Goal: Transaction & Acquisition: Subscribe to service/newsletter

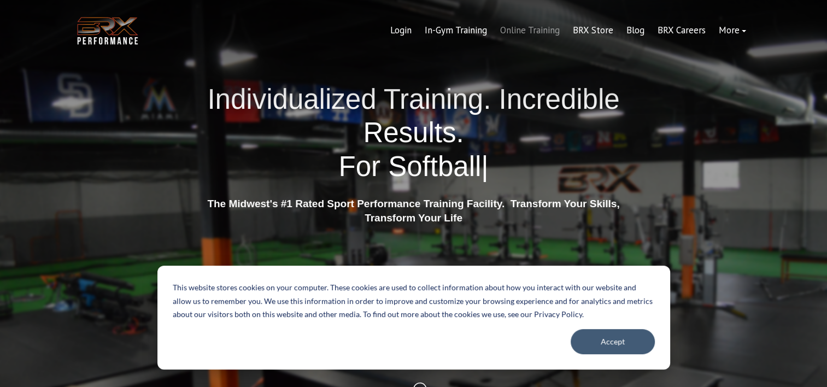
click at [547, 29] on link "Online Training" at bounding box center [530, 30] width 73 height 26
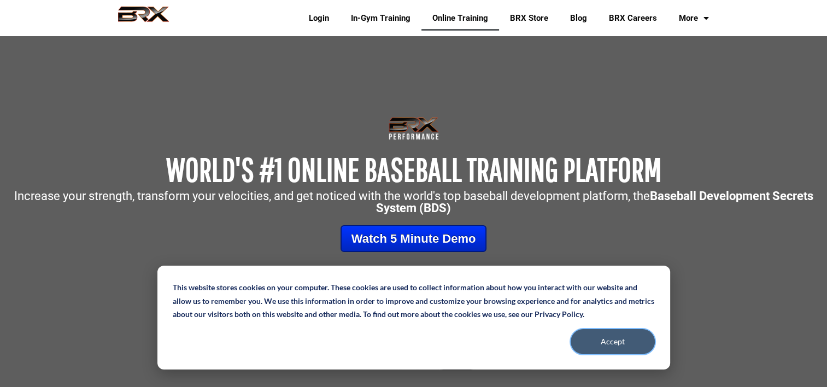
click at [617, 343] on button "Accept" at bounding box center [613, 341] width 84 height 25
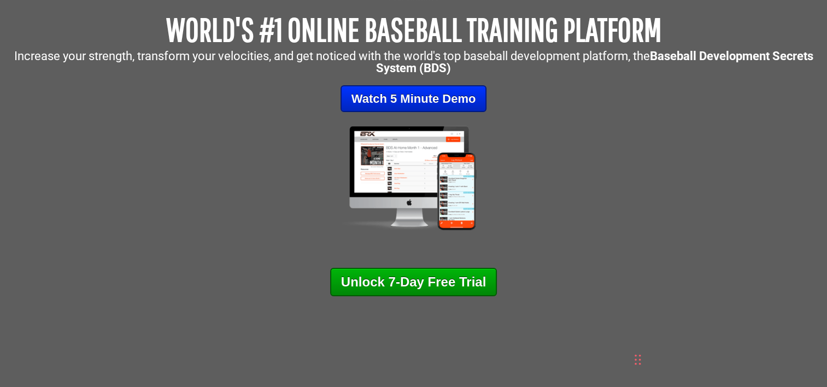
scroll to position [241, 0]
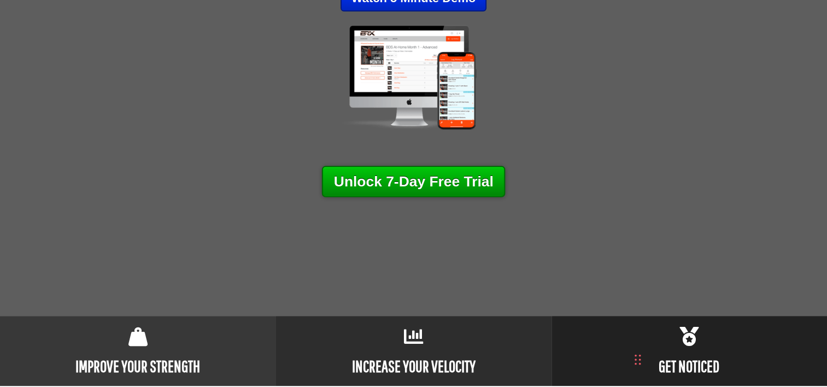
click at [442, 177] on link "Unlock 7-Day Free Trial" at bounding box center [413, 181] width 184 height 31
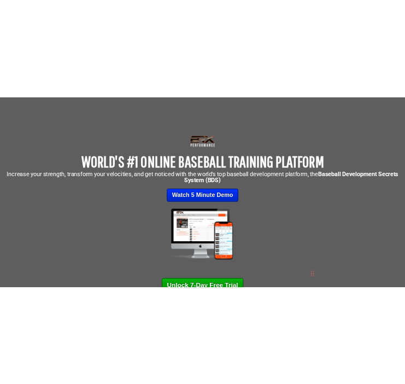
scroll to position [0, 0]
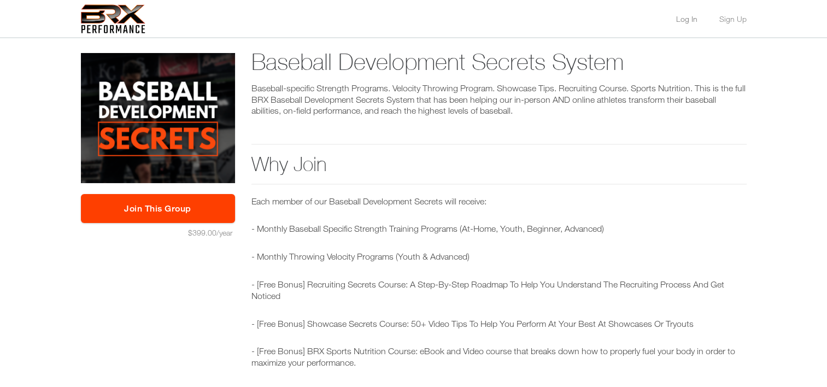
click at [690, 18] on link "Log In" at bounding box center [686, 19] width 21 height 8
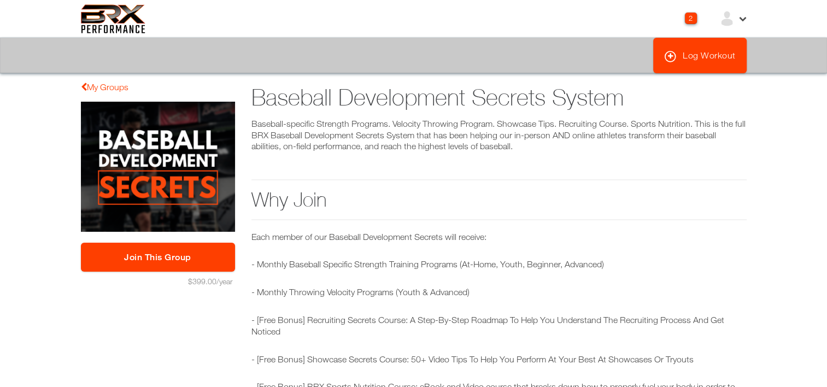
click at [794, 59] on div "Menu Measurements My Stuff Log Workout" at bounding box center [413, 56] width 827 height 36
click at [103, 16] on img at bounding box center [113, 18] width 65 height 29
